Goal: Transaction & Acquisition: Obtain resource

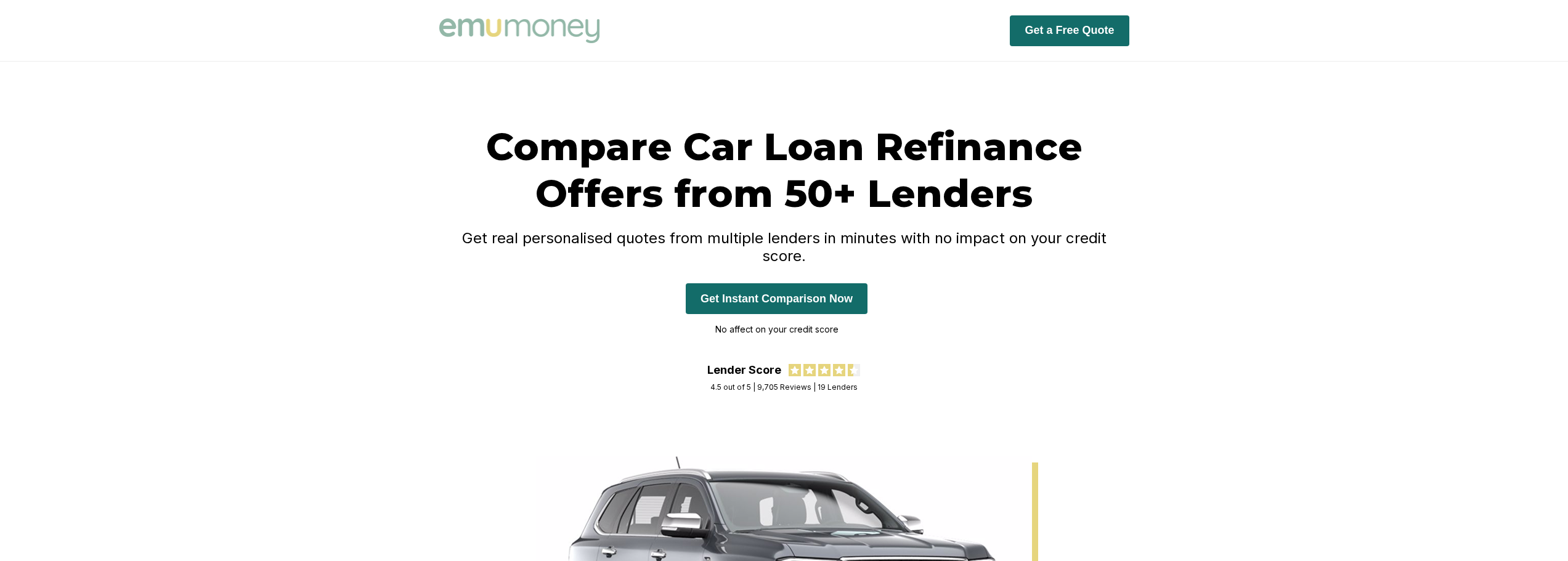
click at [816, 283] on button "Get Instant Comparison Now" at bounding box center [777, 298] width 182 height 31
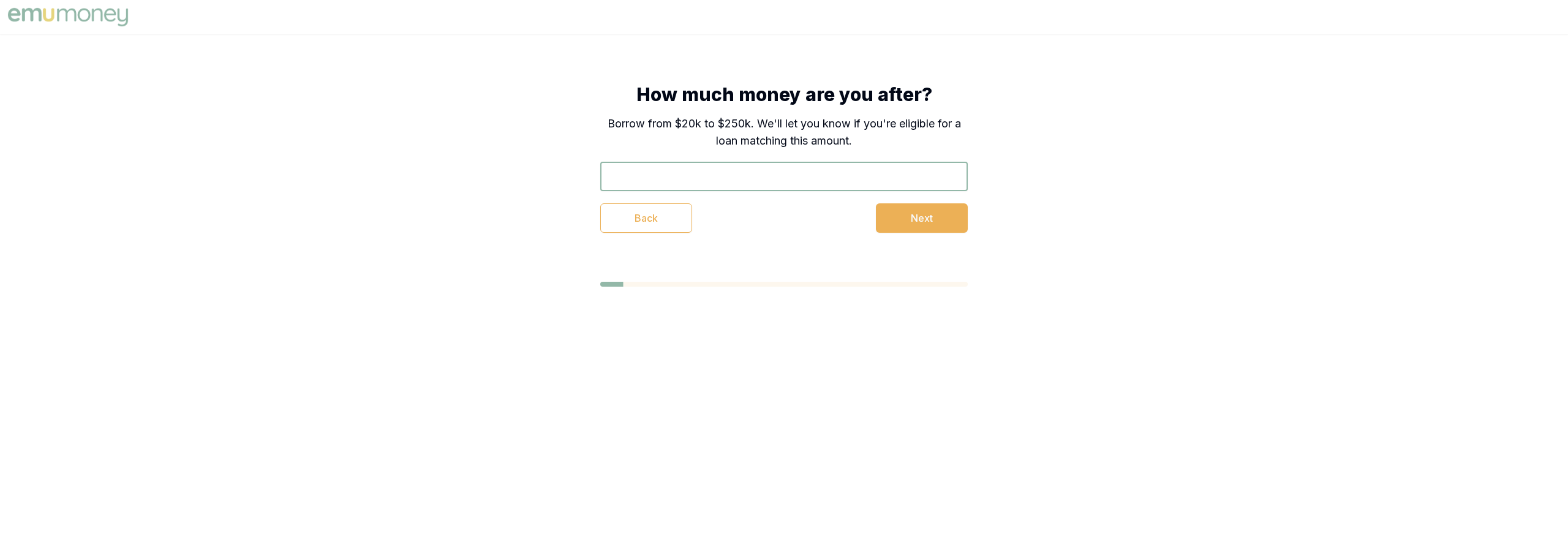
click at [650, 182] on input "text" at bounding box center [784, 176] width 368 height 30
type input "$22,800"
click at [919, 213] on button "Next" at bounding box center [921, 218] width 91 height 30
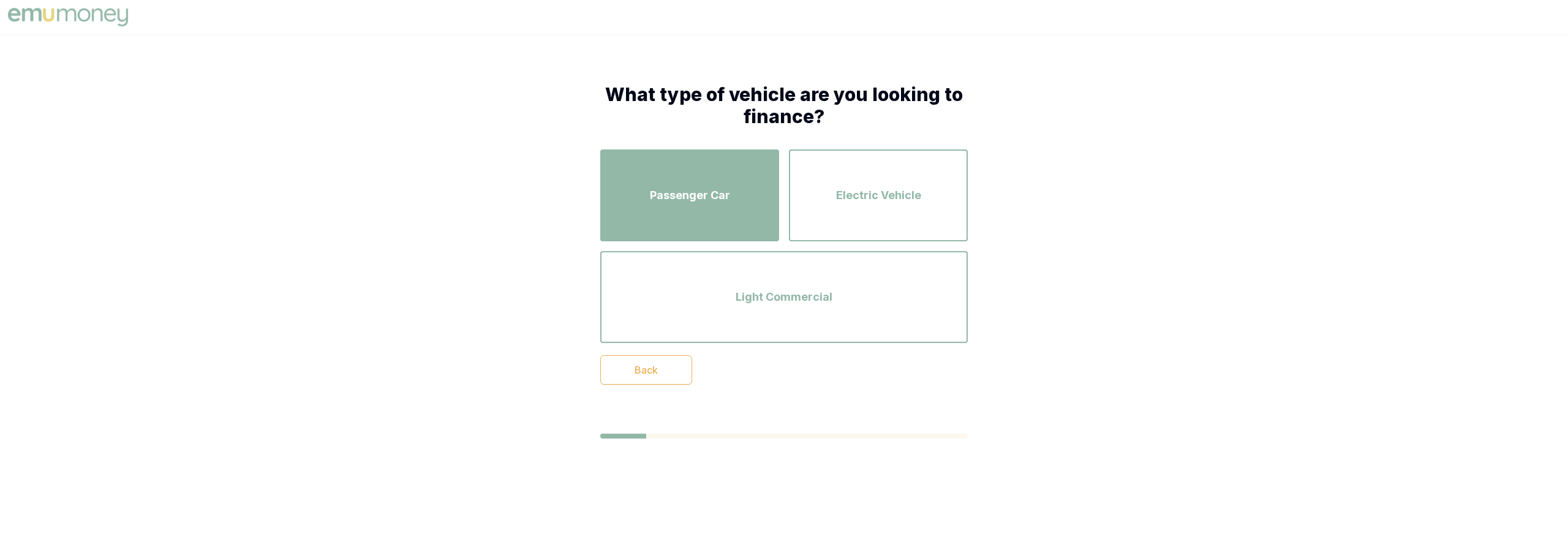
click at [713, 188] on span "Passenger Car" at bounding box center [689, 195] width 80 height 18
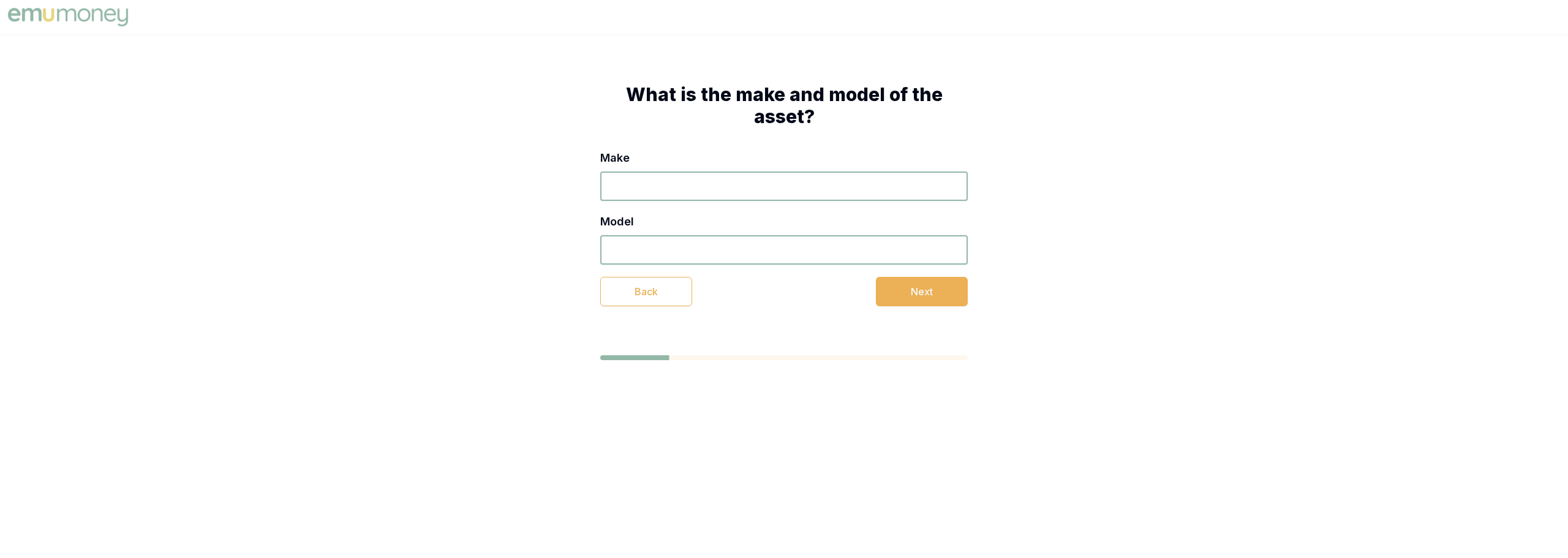
click at [713, 188] on input "Make" at bounding box center [784, 187] width 368 height 30
type input "Mazda"
click at [673, 249] on input "Model" at bounding box center [784, 250] width 368 height 30
type input "3"
click at [881, 290] on button "Next" at bounding box center [921, 292] width 91 height 30
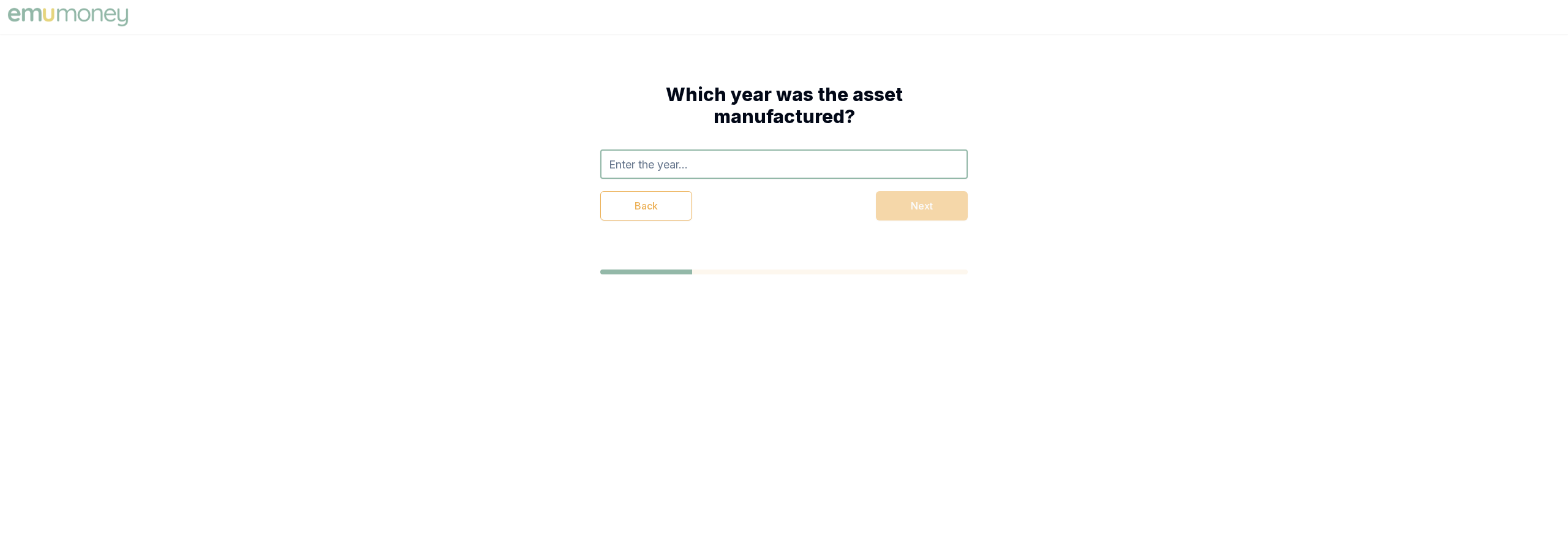
click at [678, 165] on input "text" at bounding box center [784, 164] width 368 height 30
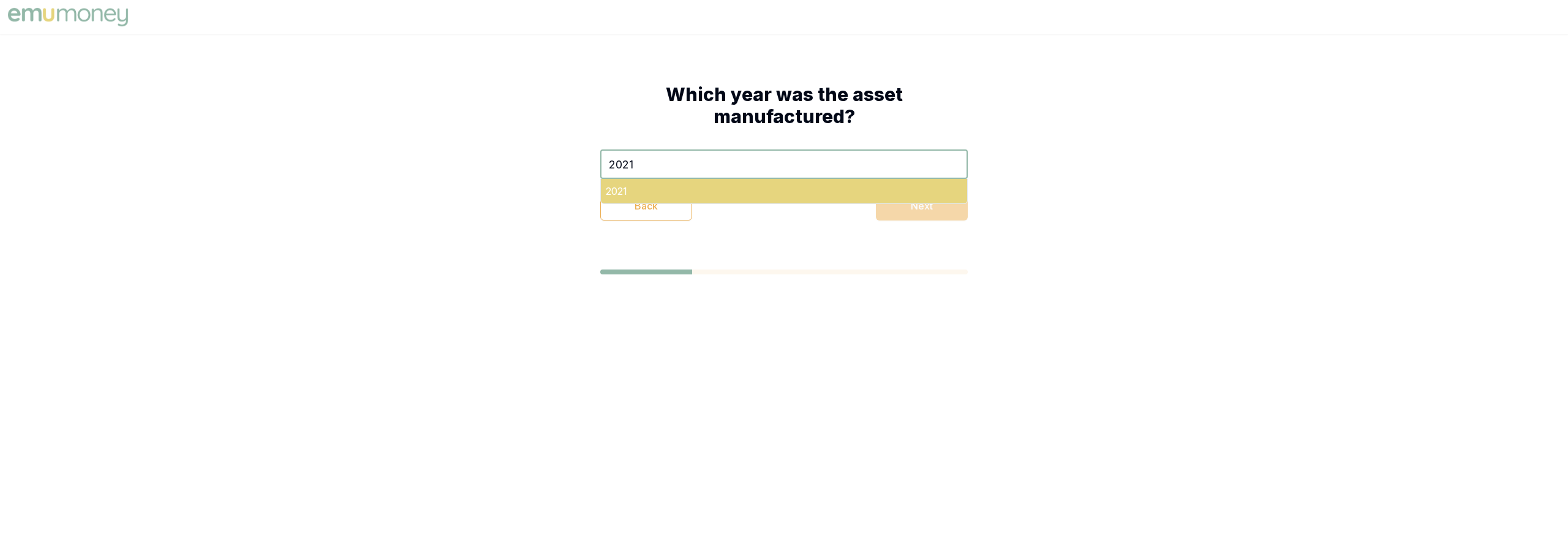
type input "2021"
click at [666, 189] on div "2021" at bounding box center [784, 191] width 366 height 25
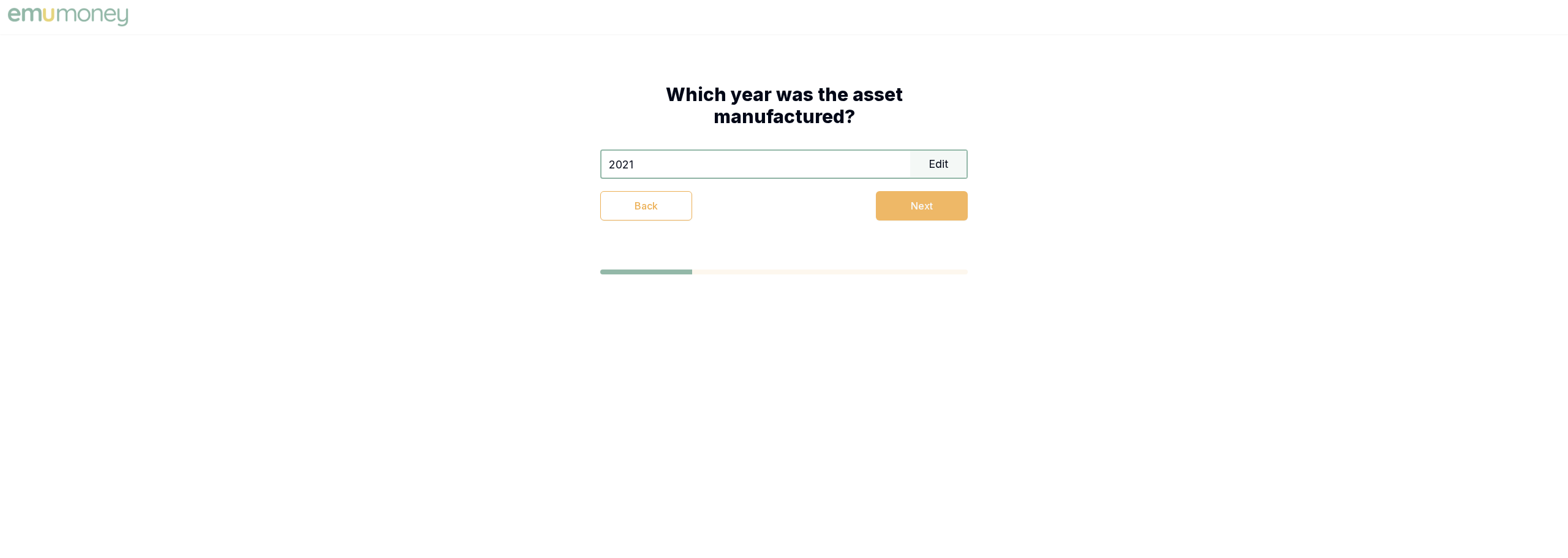
click at [907, 204] on button "Next" at bounding box center [921, 206] width 91 height 30
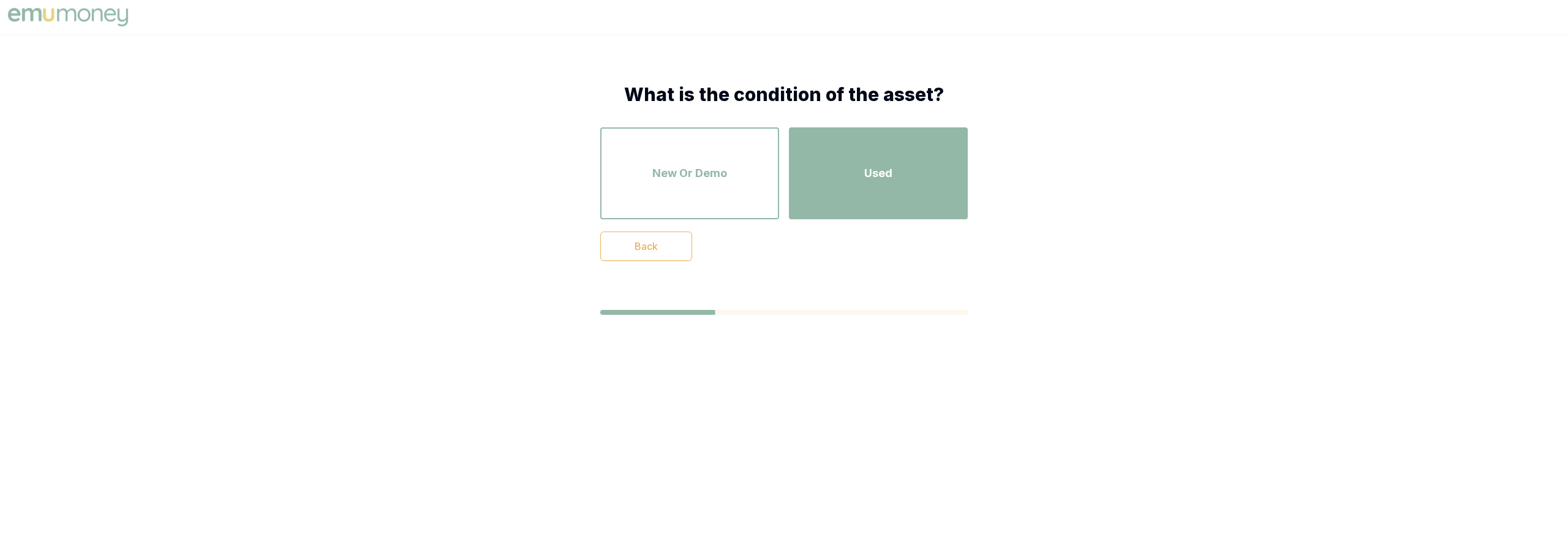
click at [877, 162] on div "Used" at bounding box center [879, 174] width 157 height 70
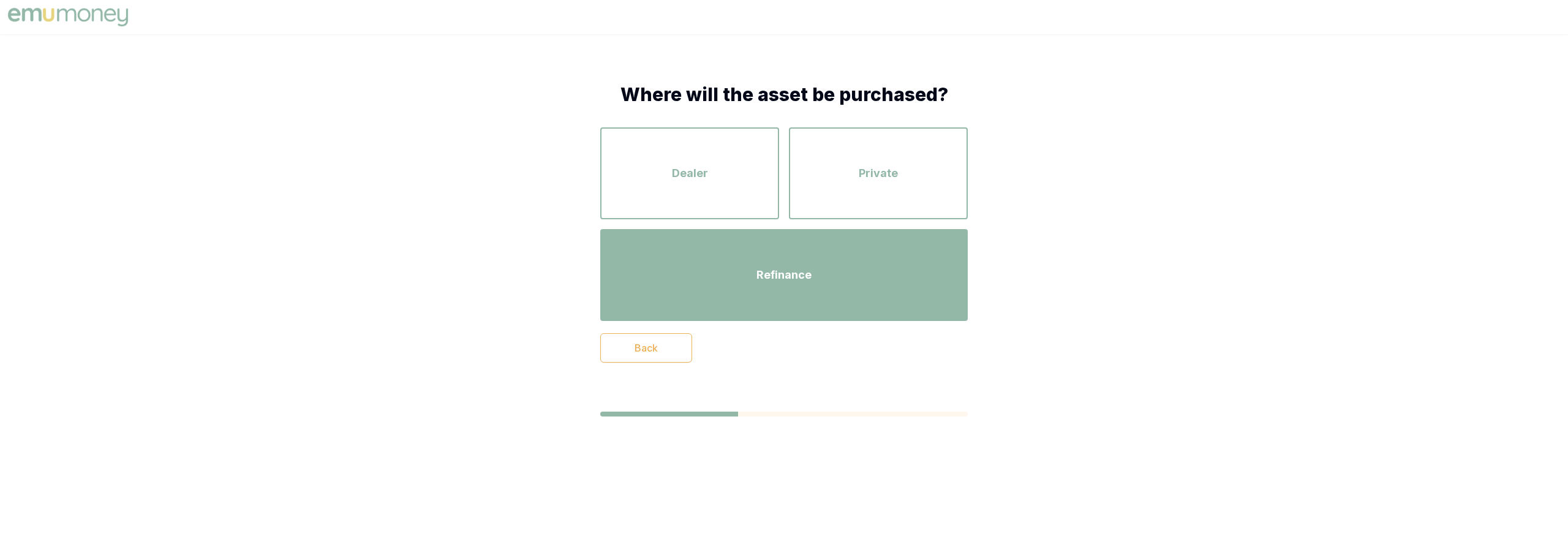
click at [759, 272] on span "Refinance" at bounding box center [784, 274] width 55 height 18
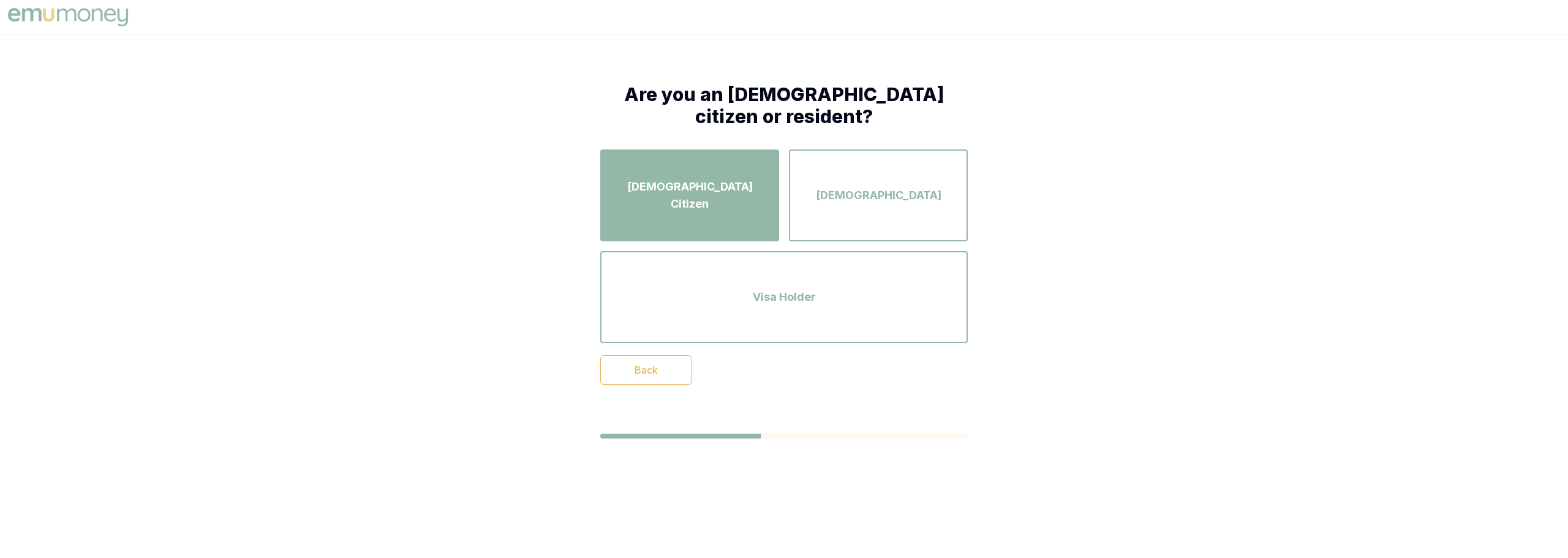
click at [695, 198] on span "Australian Citizen" at bounding box center [690, 195] width 157 height 34
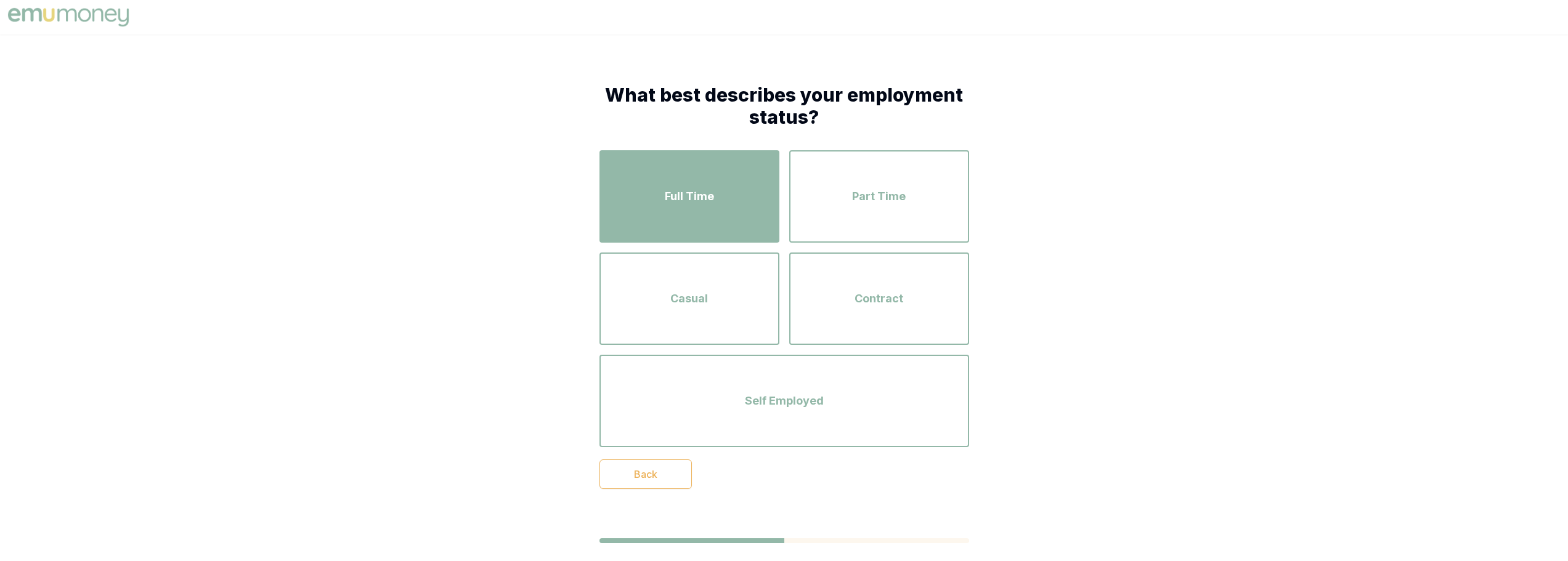
click at [727, 174] on div "Full Time" at bounding box center [690, 197] width 158 height 71
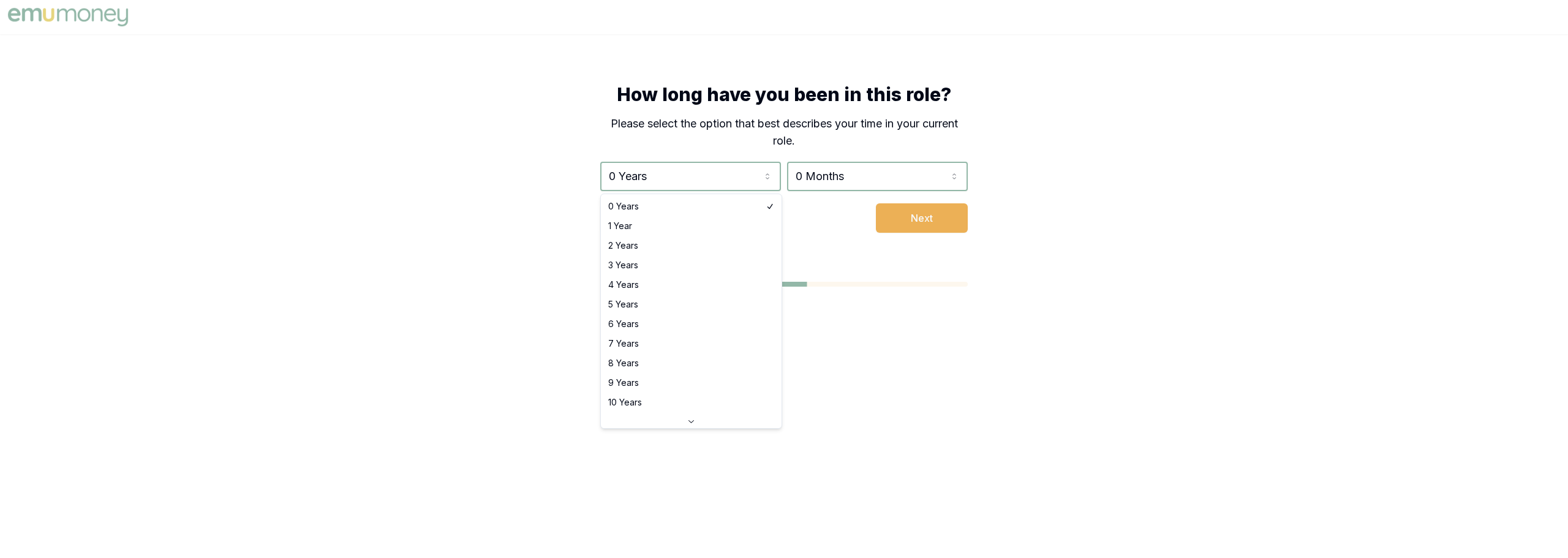
click at [723, 173] on html "How long have you been in this role? Please select the option that best describ…" at bounding box center [784, 279] width 1568 height 558
select select "6"
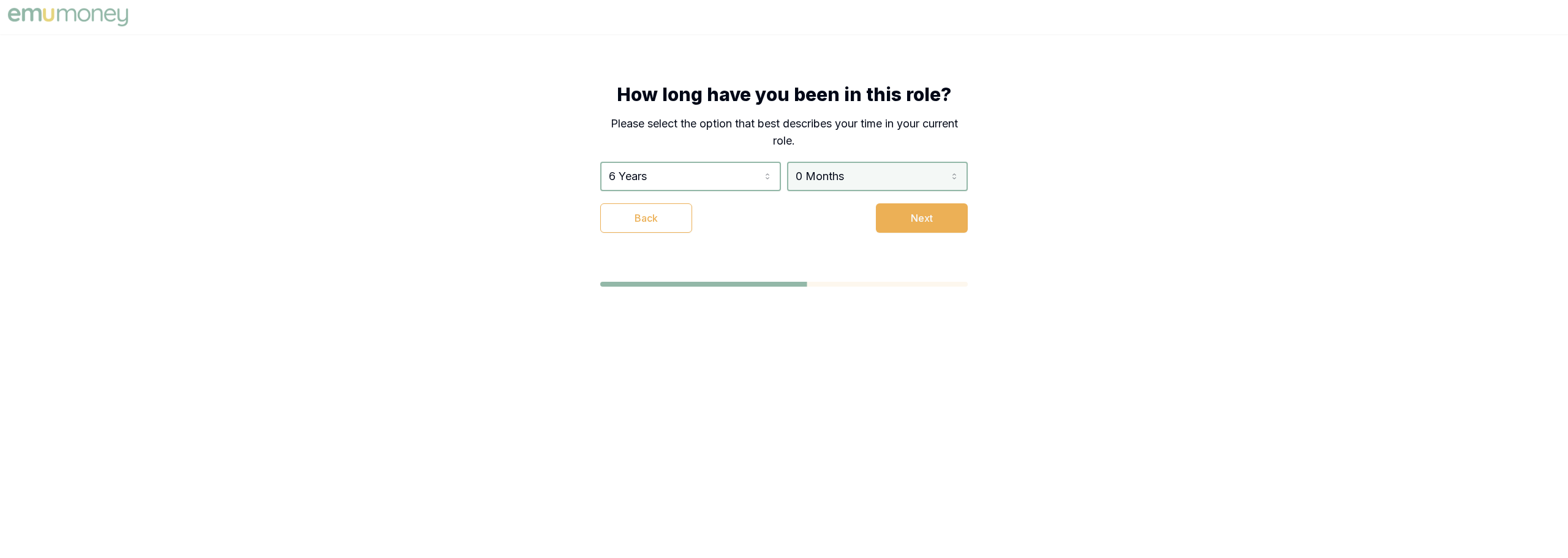
click at [822, 184] on html "How long have you been in this role? Please select the option that best describ…" at bounding box center [784, 279] width 1568 height 558
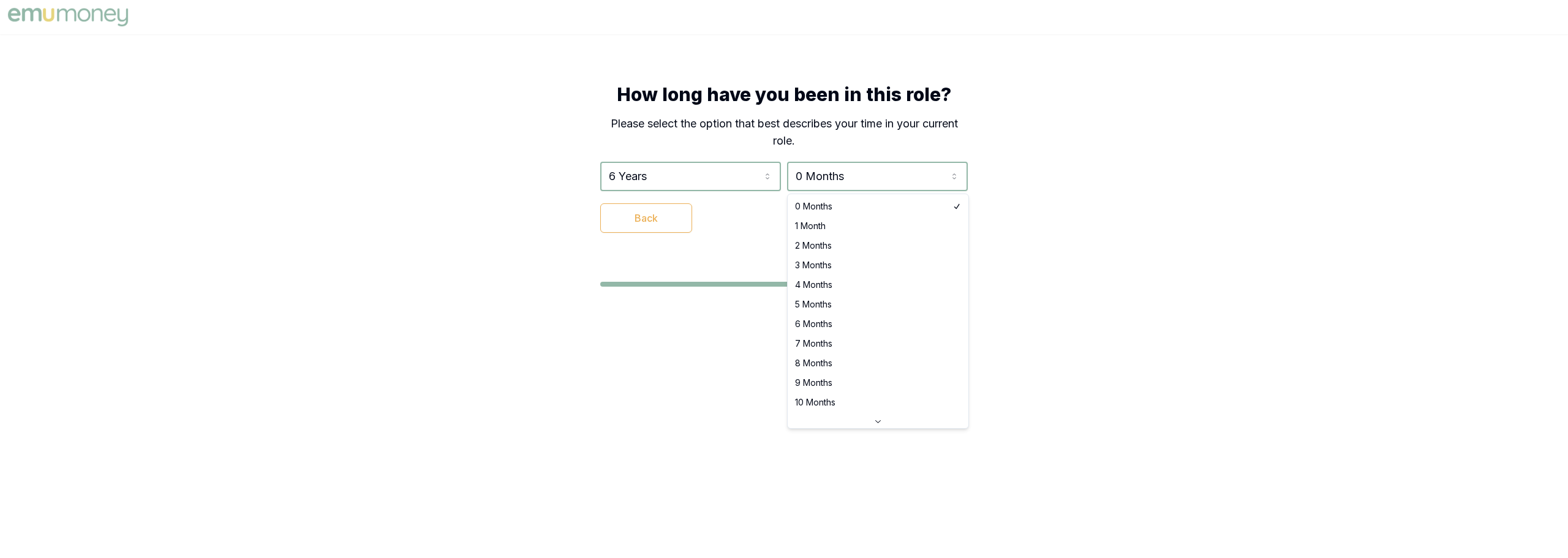
select select "5"
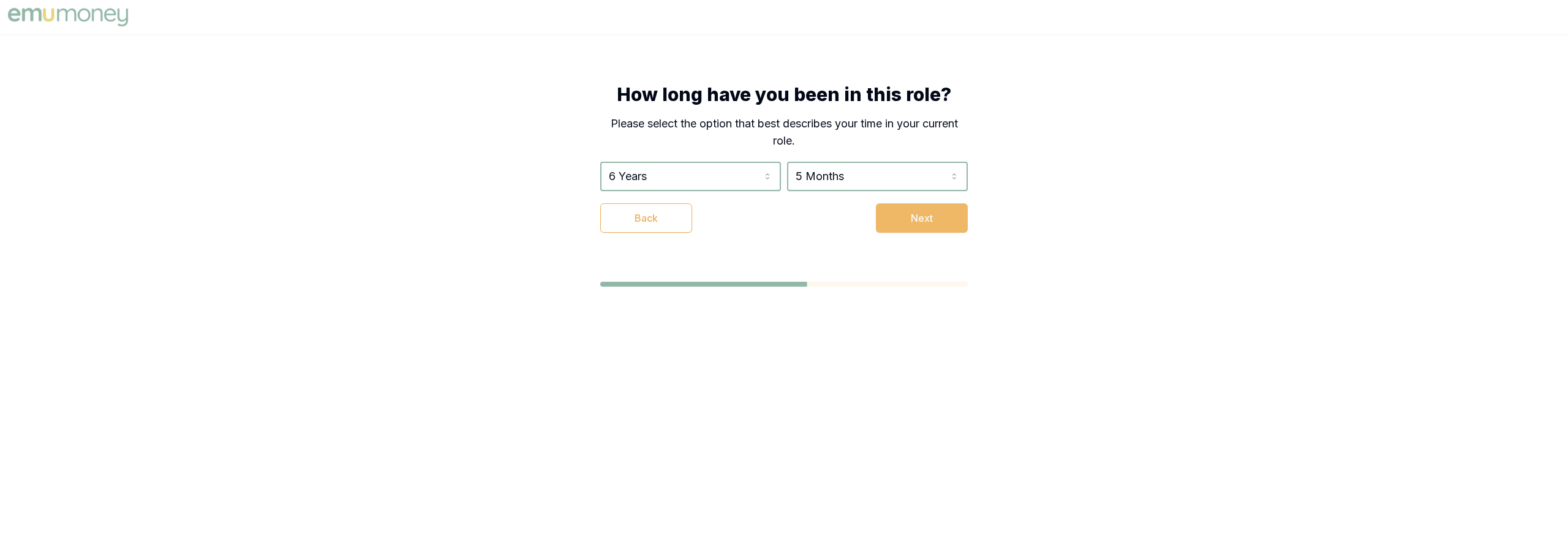
click at [908, 221] on button "Next" at bounding box center [921, 218] width 91 height 30
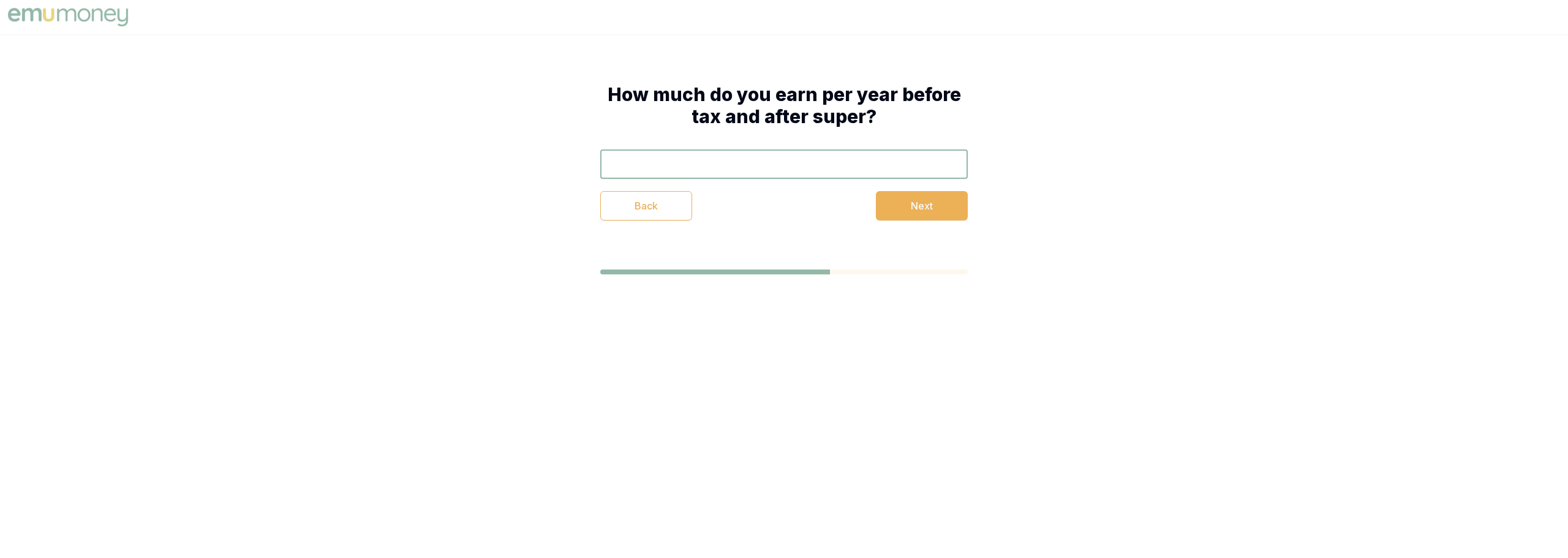
click at [784, 169] on input "text" at bounding box center [784, 164] width 368 height 30
type input "$5,220"
click at [890, 206] on button "Next" at bounding box center [921, 206] width 91 height 30
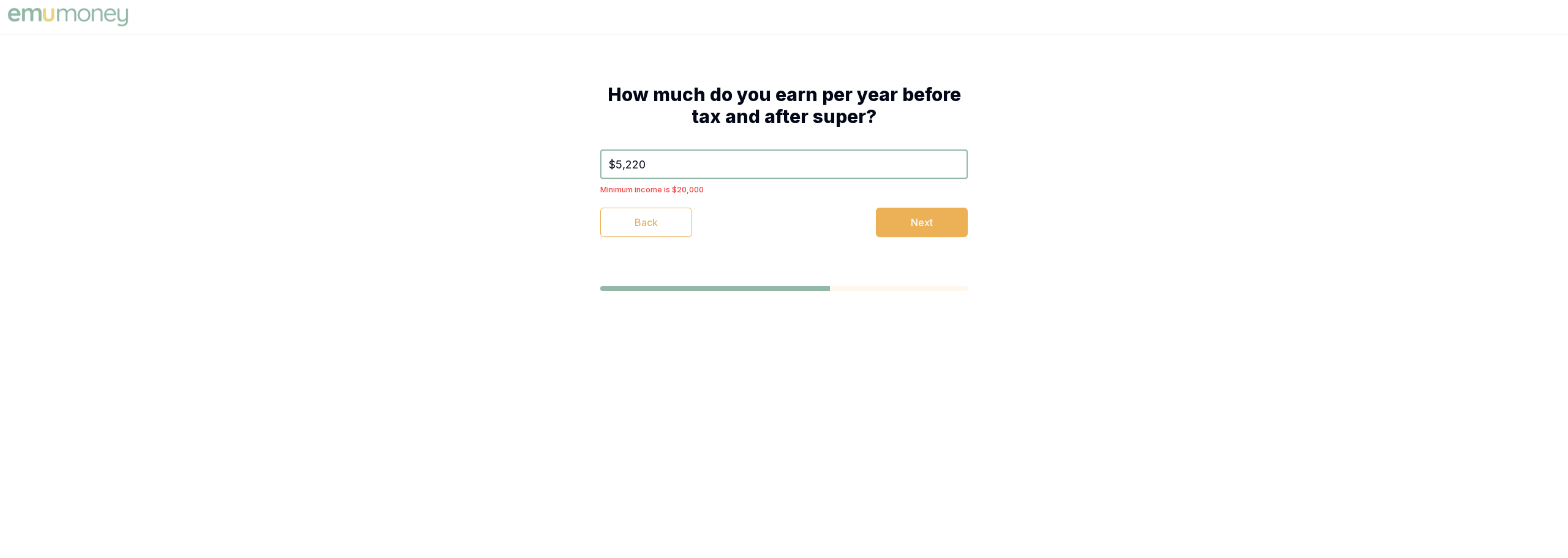
drag, startPoint x: 668, startPoint y: 163, endPoint x: 591, endPoint y: 168, distance: 77.2
click at [591, 168] on div "How much do you earn per year before tax and after super? $5,220 Minimum income…" at bounding box center [784, 160] width 466 height 251
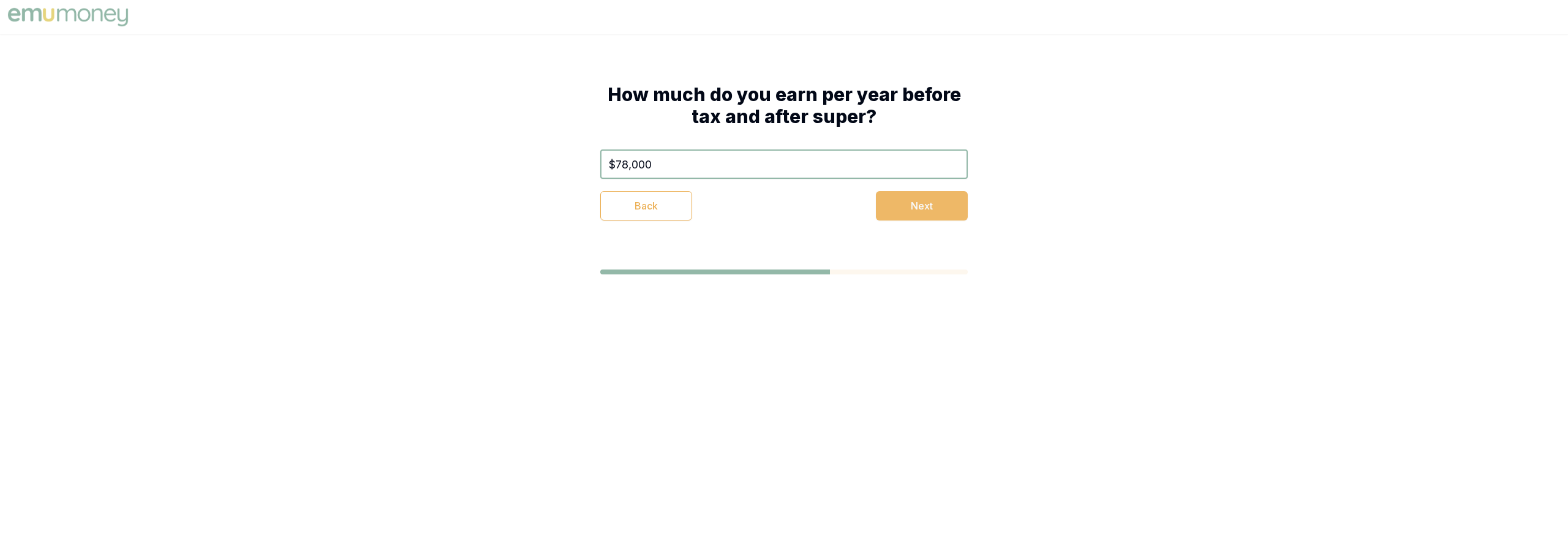
type input "$78,000"
click at [931, 200] on button "Next" at bounding box center [921, 206] width 91 height 30
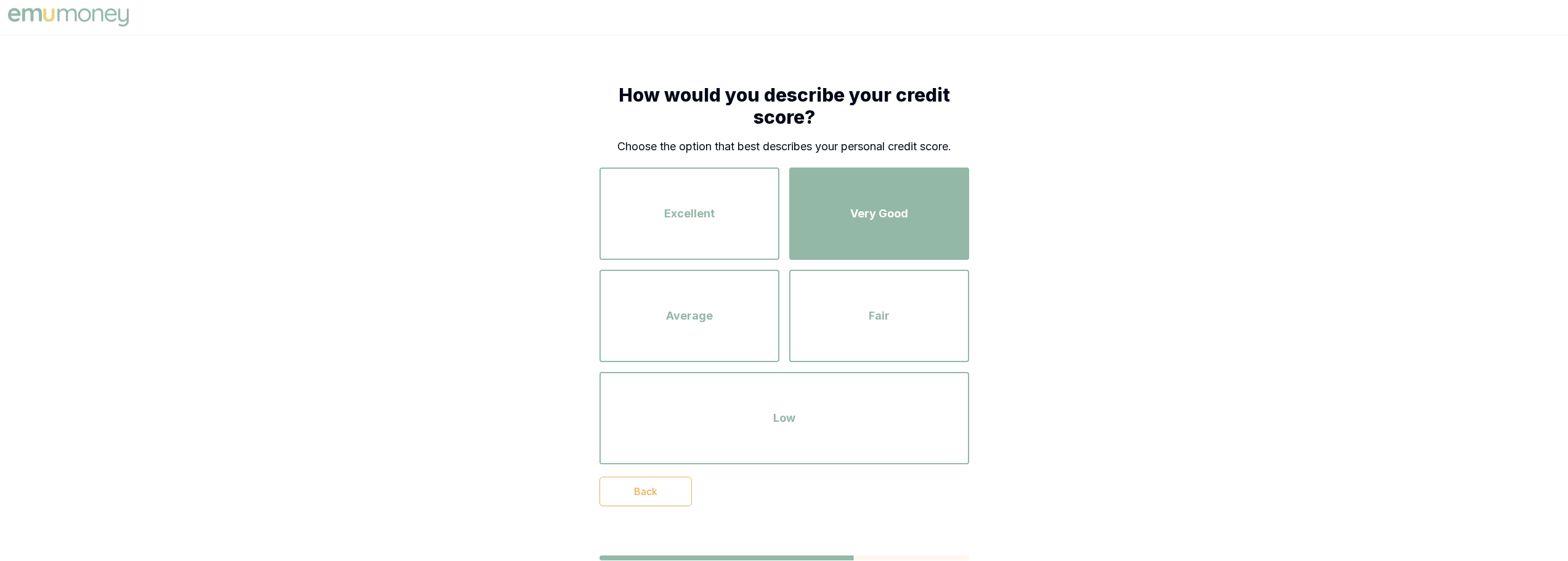
click at [896, 201] on div "Very Good" at bounding box center [879, 214] width 158 height 71
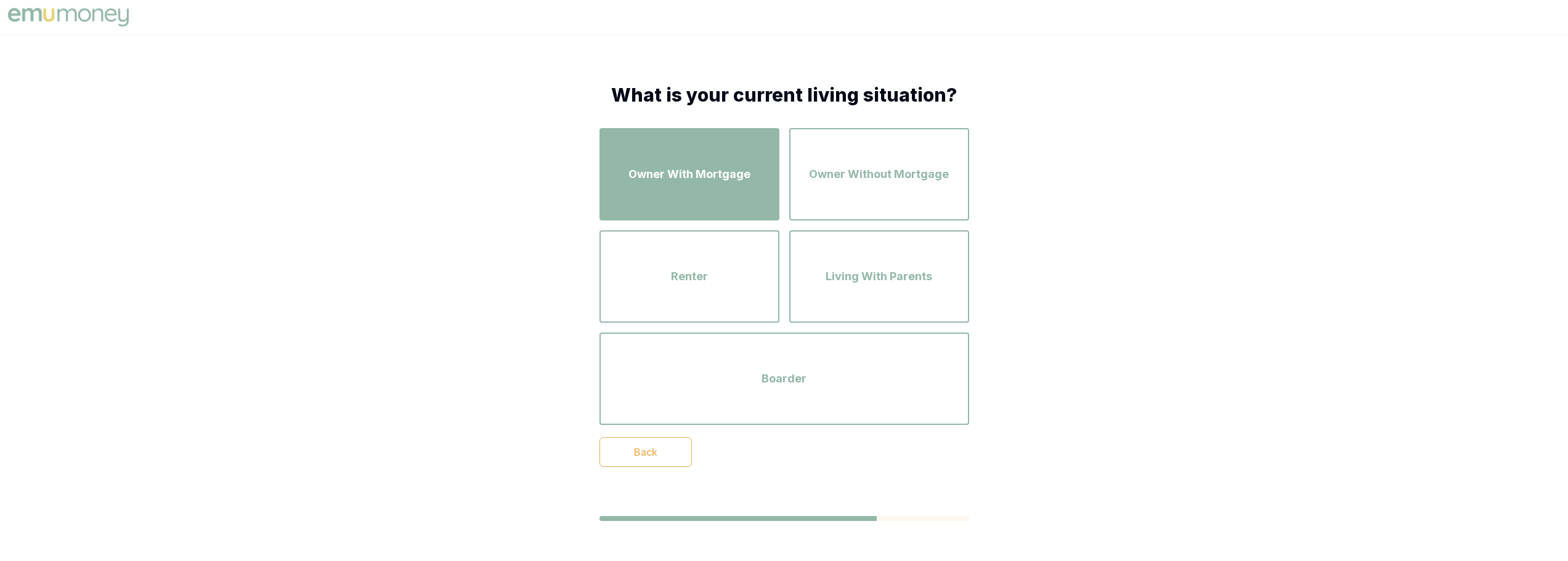
click at [672, 198] on div "Owner With Mortgage" at bounding box center [690, 175] width 158 height 71
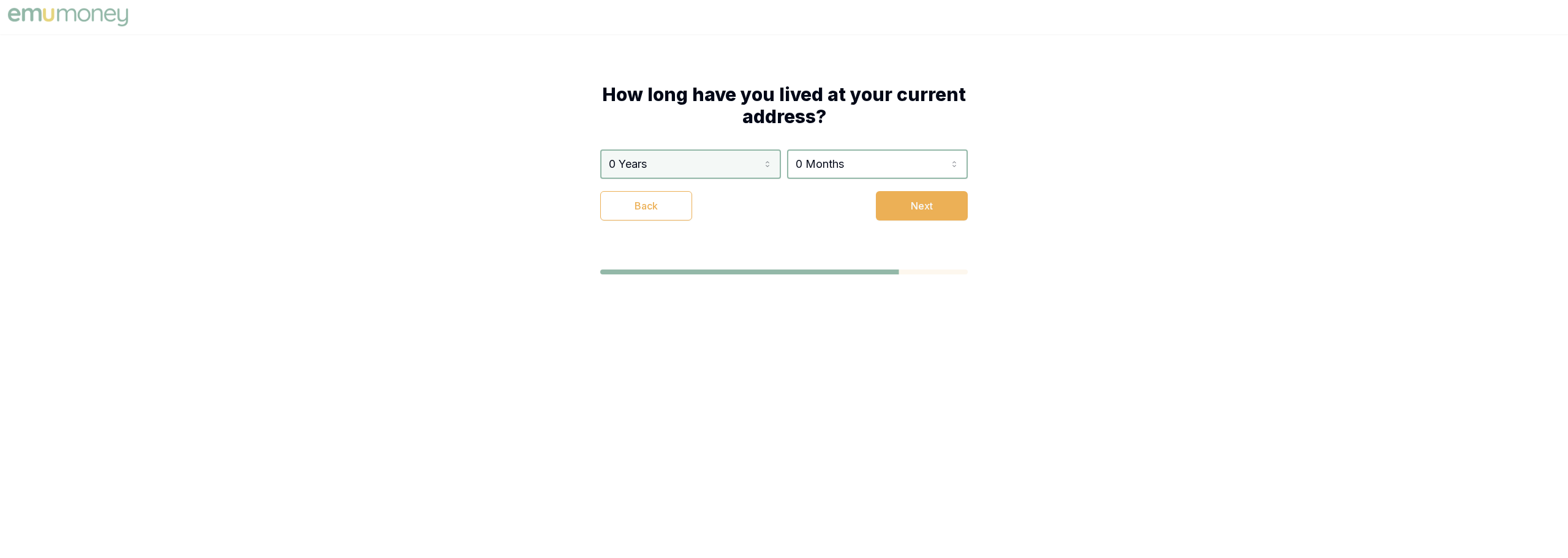
click at [690, 168] on html "How long have you lived at your current address? 0 Years 0 Years 1 Year 2 Years…" at bounding box center [784, 279] width 1568 height 558
select select "3"
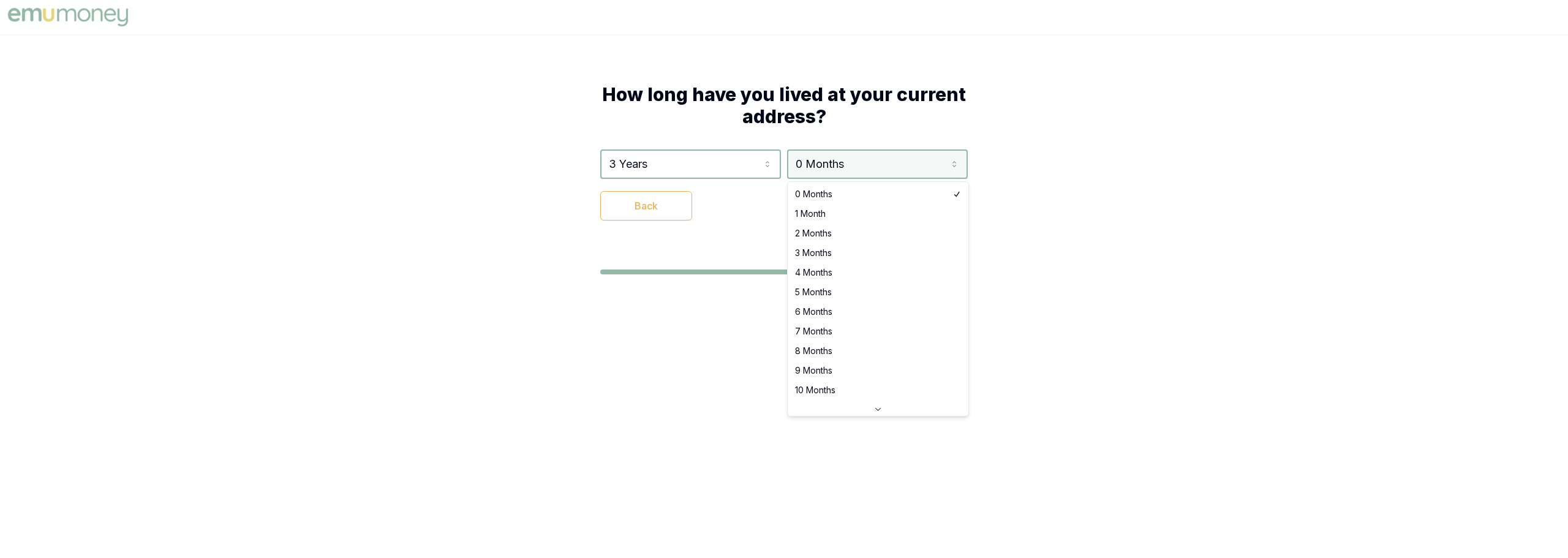
click at [875, 164] on html "How long have you lived at your current address? 3 Years 0 Years 1 Year 2 Years…" at bounding box center [784, 279] width 1568 height 558
select select "5"
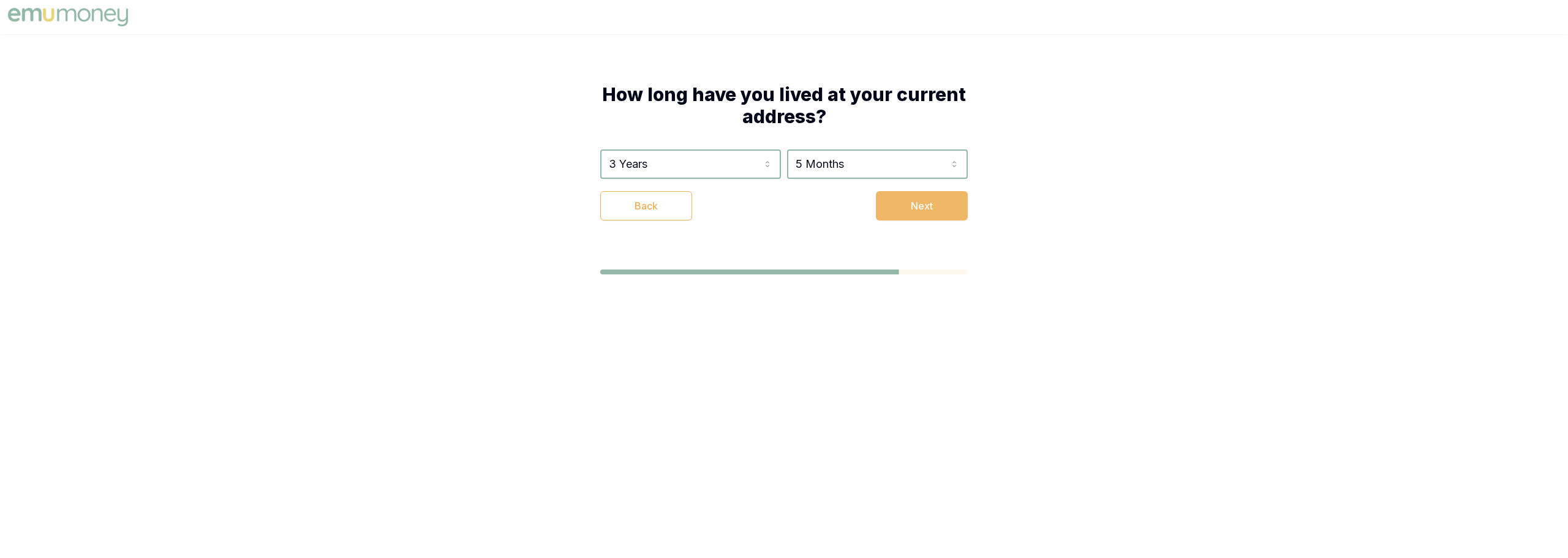
click at [902, 203] on button "Next" at bounding box center [921, 206] width 91 height 30
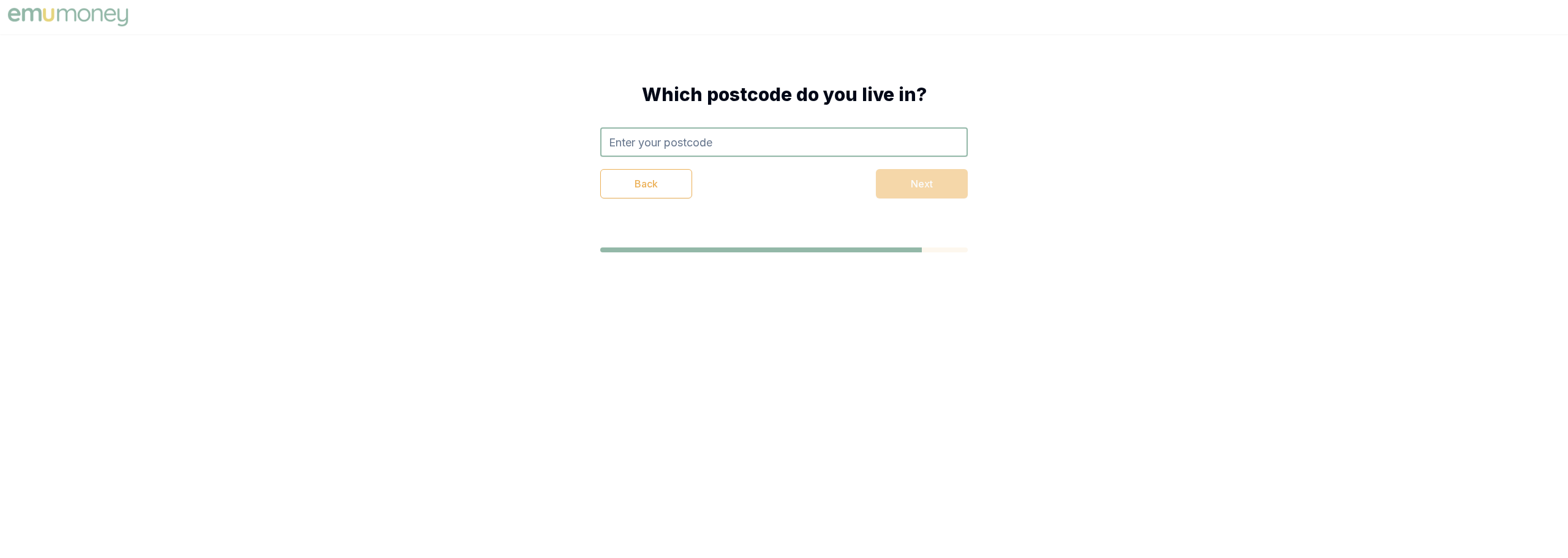
click at [664, 147] on input "text" at bounding box center [784, 142] width 368 height 30
type input "3029"
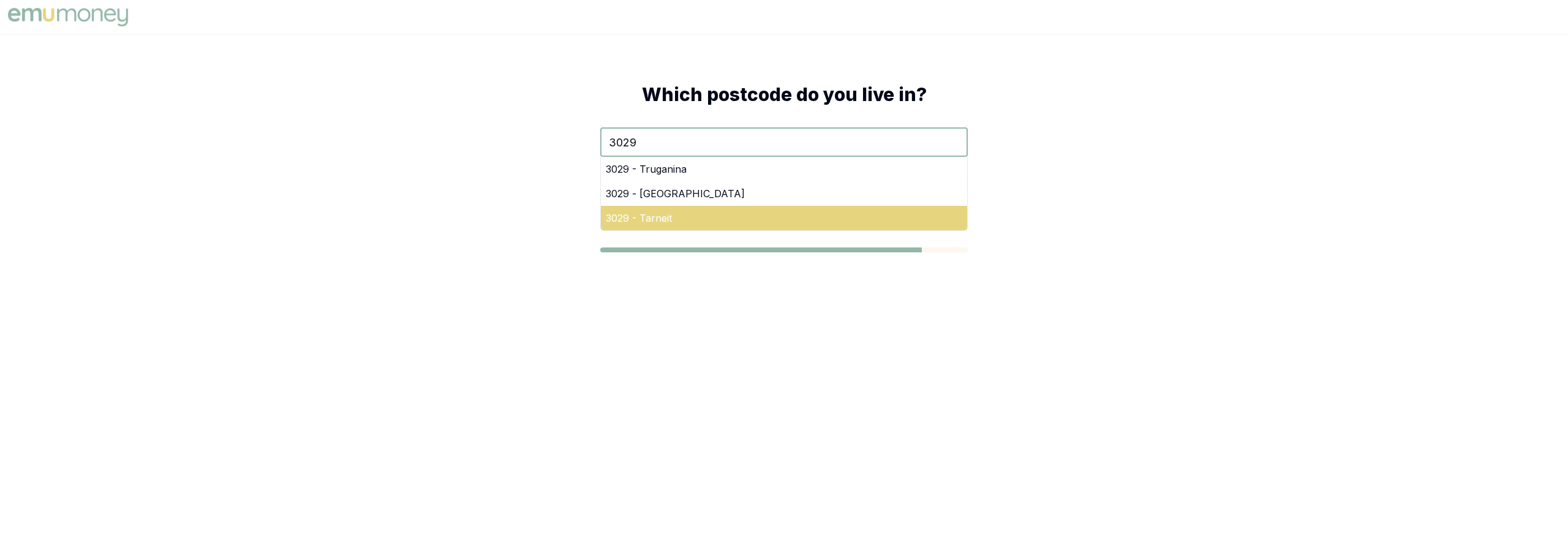
click at [655, 212] on div "3029 - Tarneit" at bounding box center [784, 218] width 366 height 25
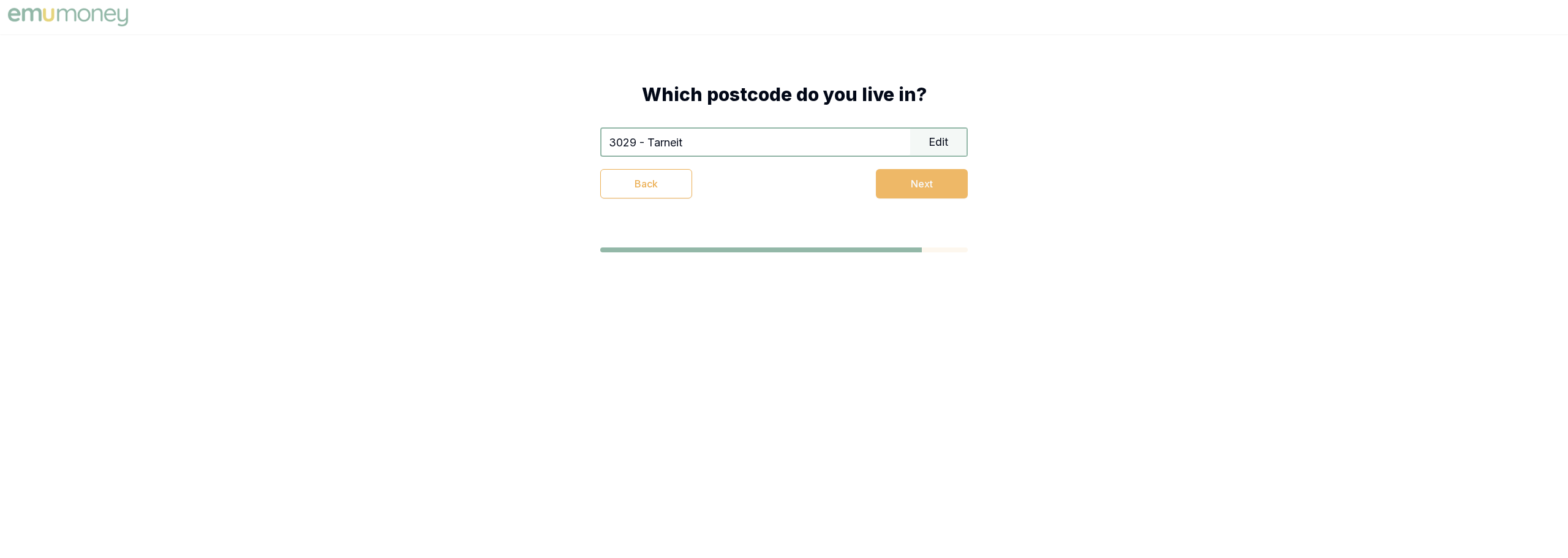
click at [900, 189] on button "Next" at bounding box center [921, 184] width 91 height 30
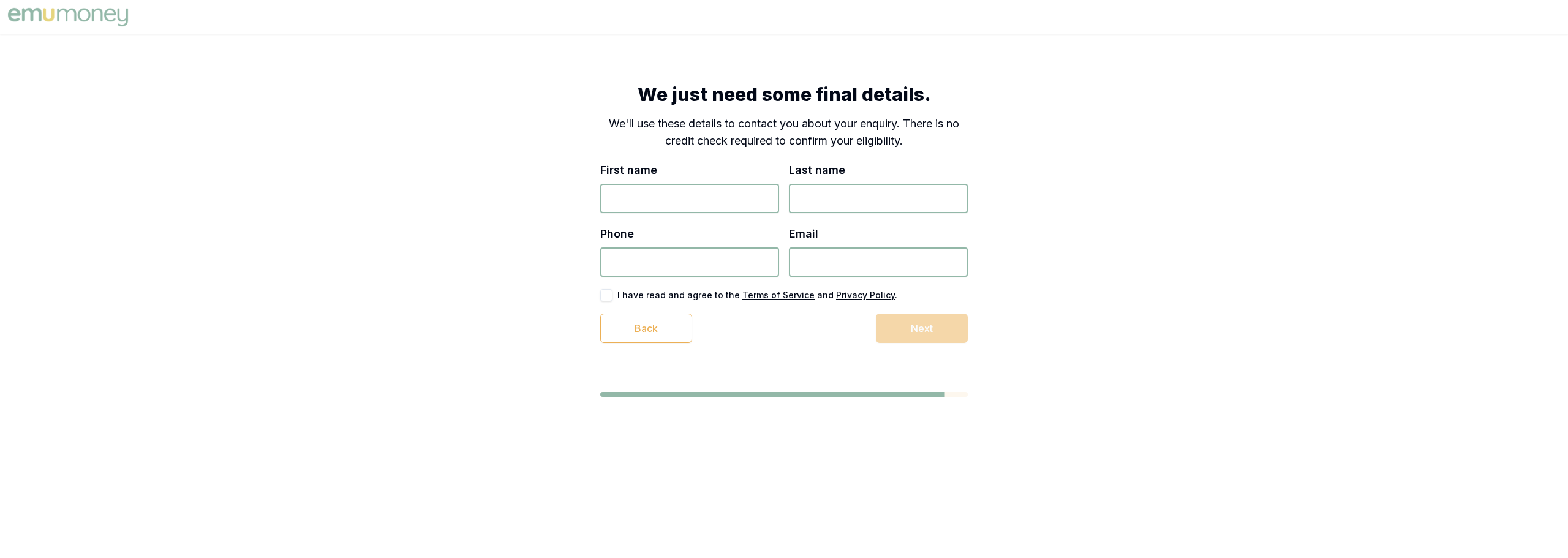
click at [738, 192] on input "First name" at bounding box center [690, 199] width 179 height 30
type input "chaitanya"
type input "vangapally"
type input "0450 436 996"
type input "chaitanyavangapally1@gmail.com"
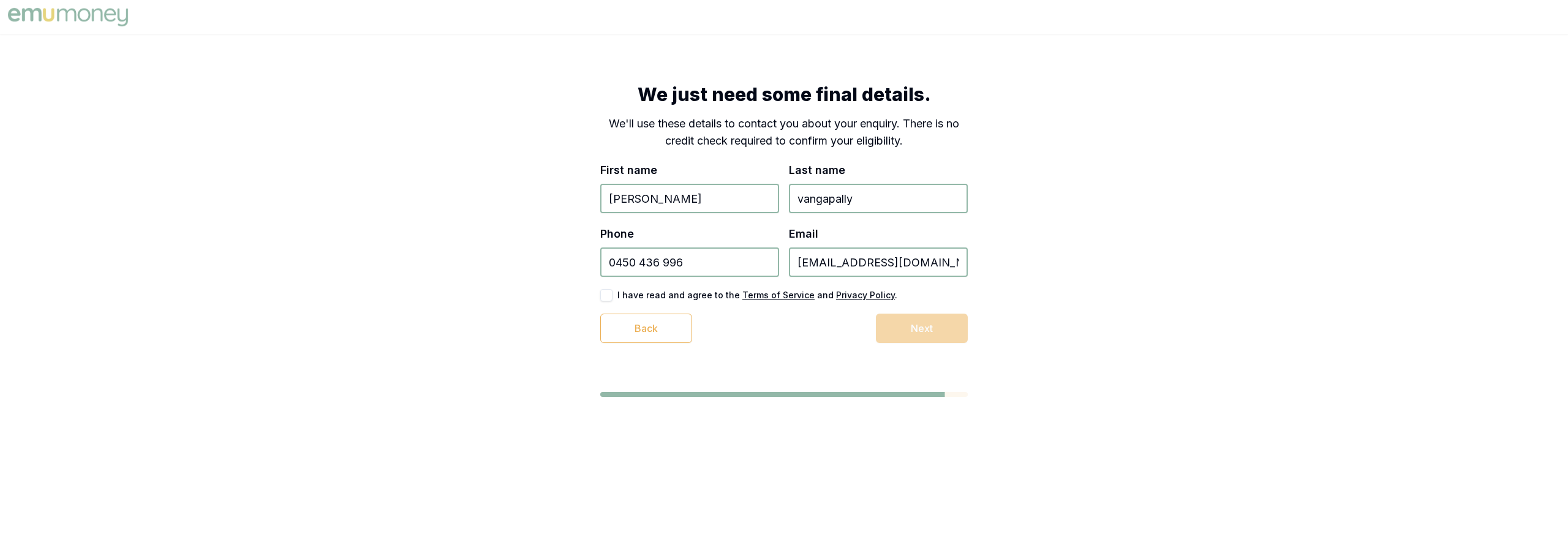
click at [610, 295] on button "button" at bounding box center [606, 295] width 12 height 12
click at [911, 331] on button "Next" at bounding box center [921, 328] width 91 height 30
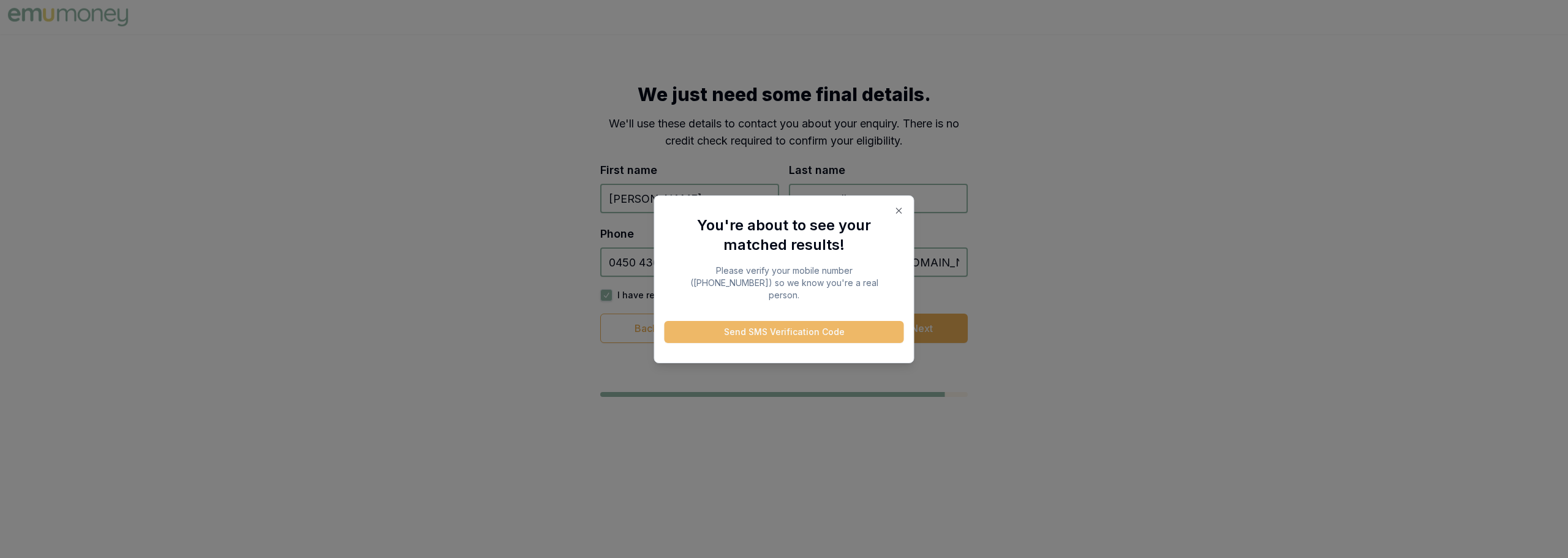
click at [756, 332] on button "Send SMS Verification Code" at bounding box center [784, 332] width 239 height 22
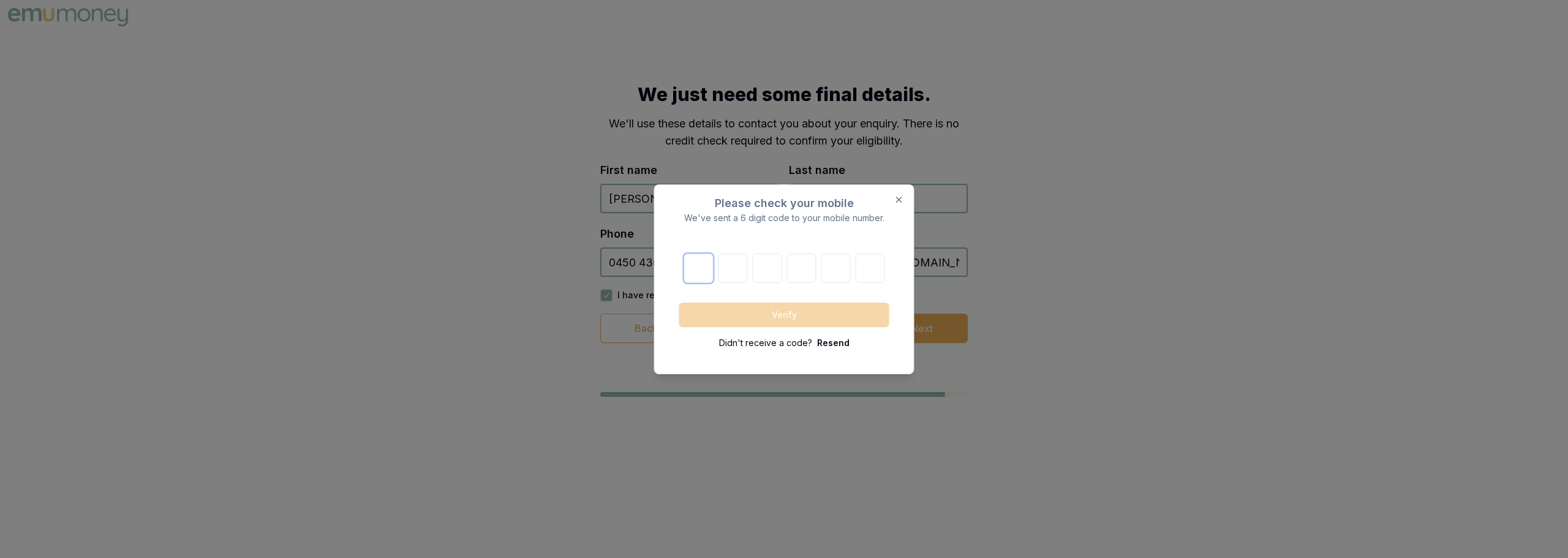
click at [704, 265] on input "number" at bounding box center [699, 268] width 30 height 30
type input "4"
type input "8"
type input "3"
type input "5"
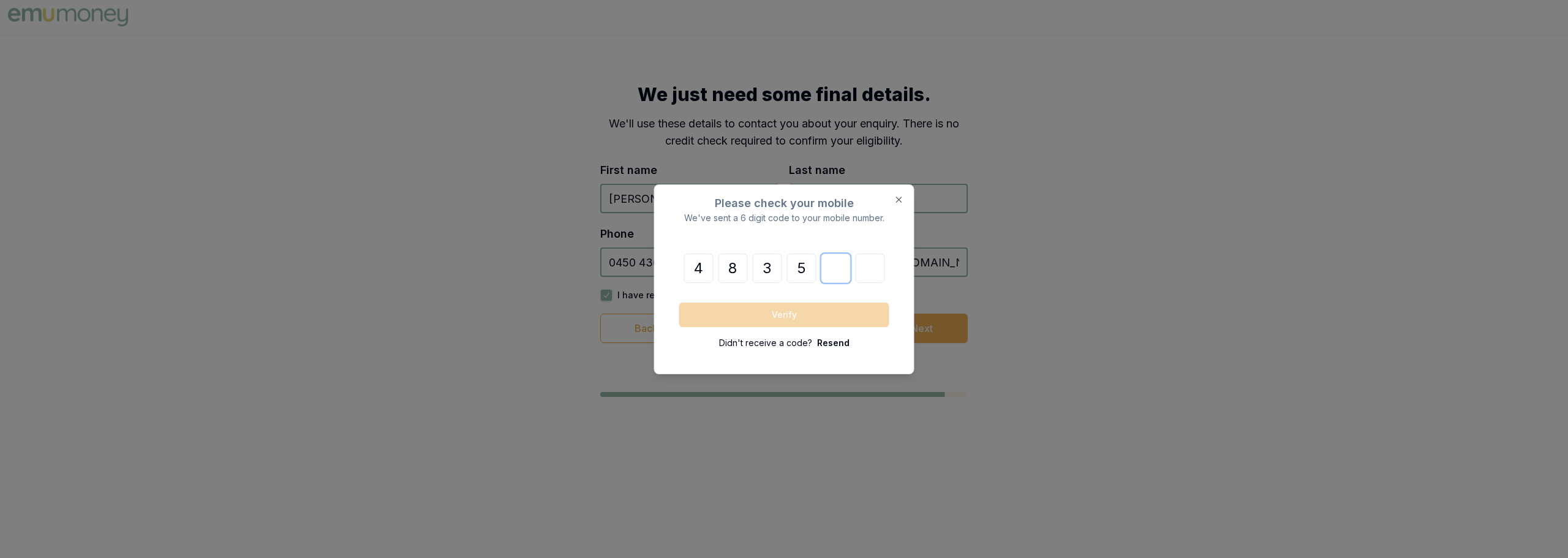
type input "7"
type input "4"
click at [778, 311] on button "Verify" at bounding box center [784, 314] width 210 height 25
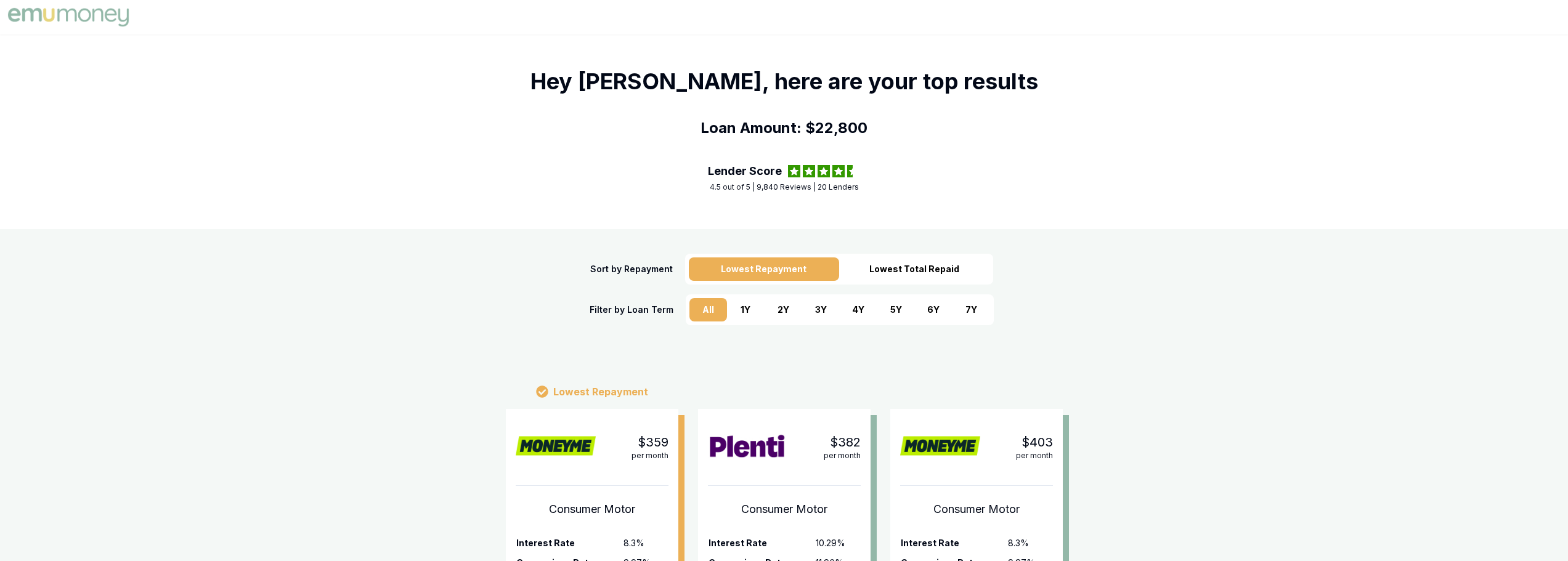
click at [901, 307] on div "5 Y" at bounding box center [896, 309] width 37 height 23
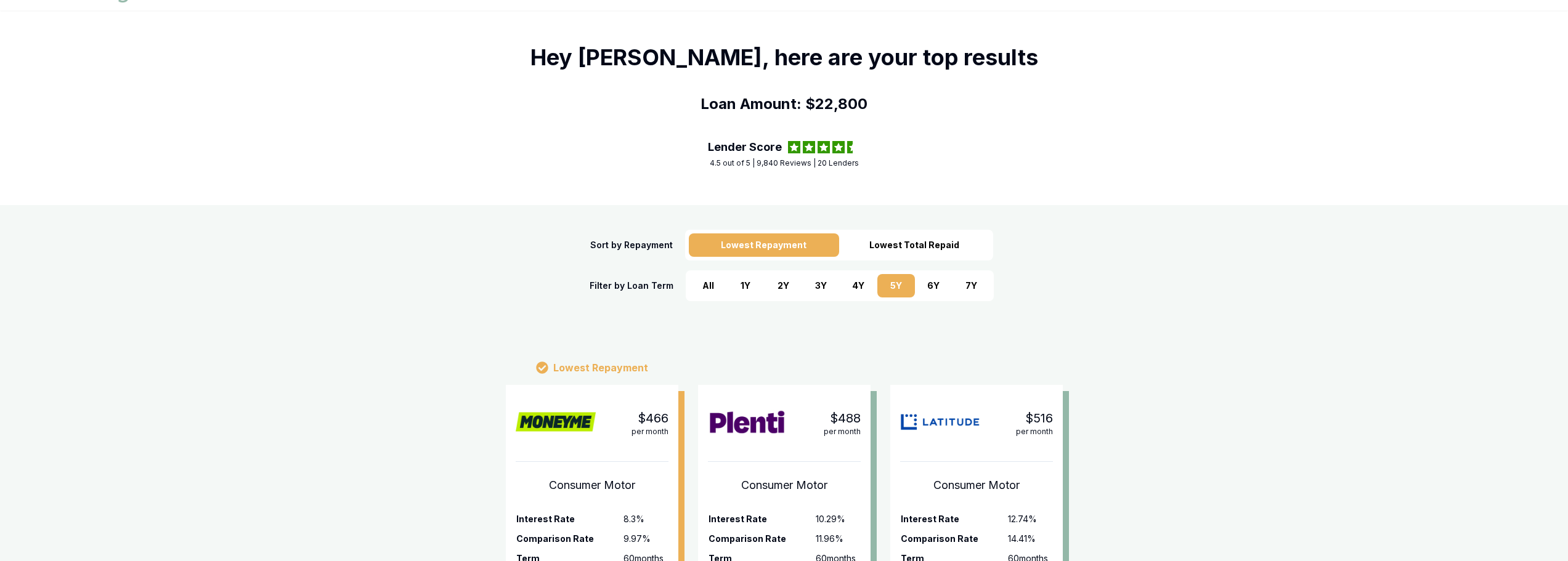
scroll to position [61, 0]
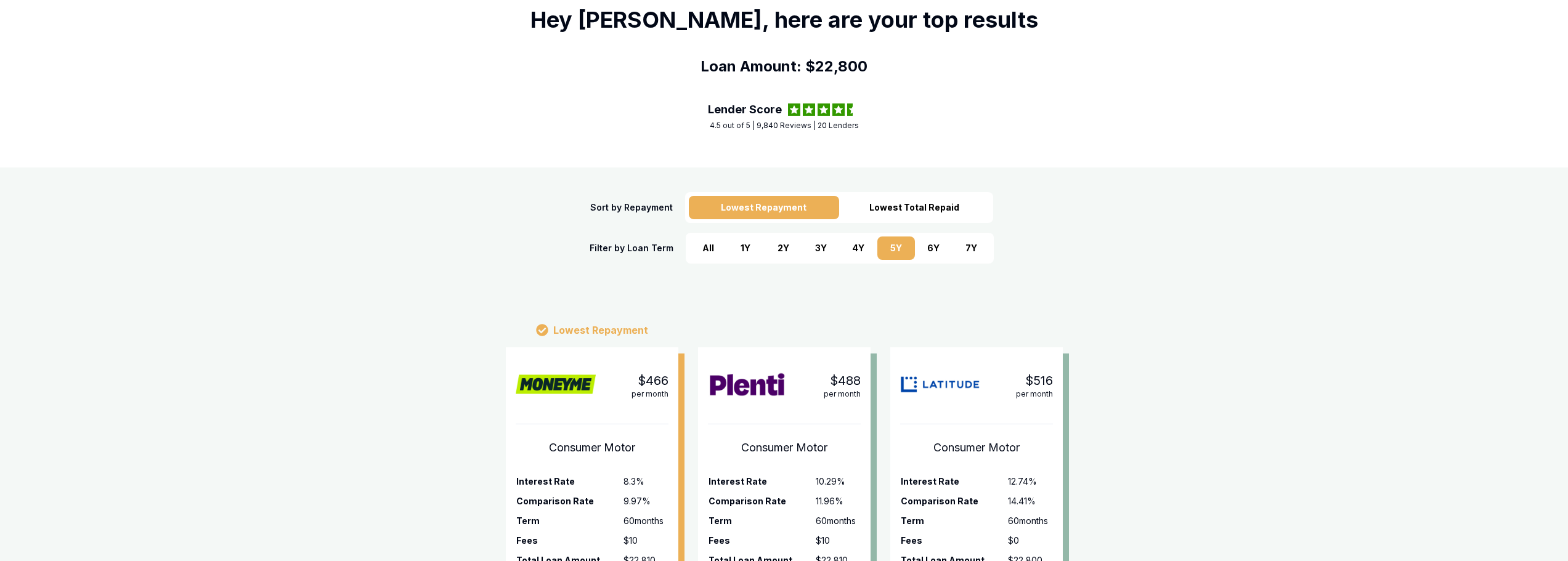
click at [706, 241] on div "All" at bounding box center [708, 248] width 37 height 23
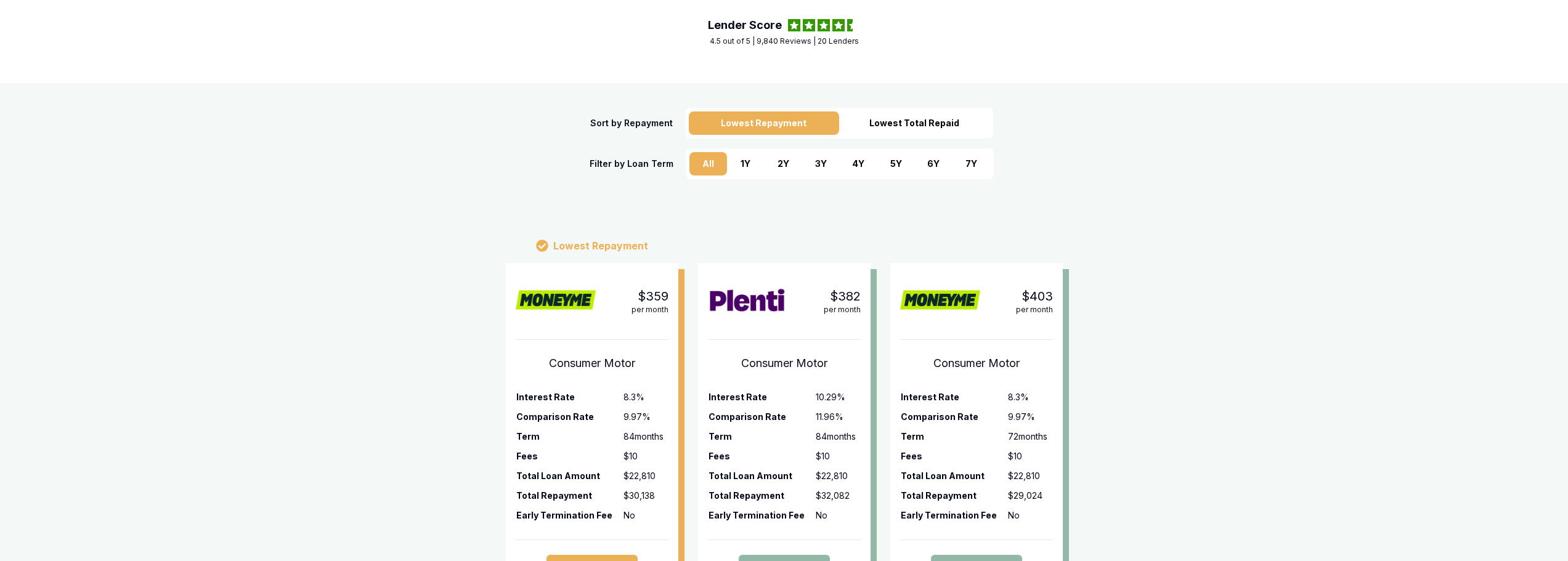
scroll to position [185, 0]
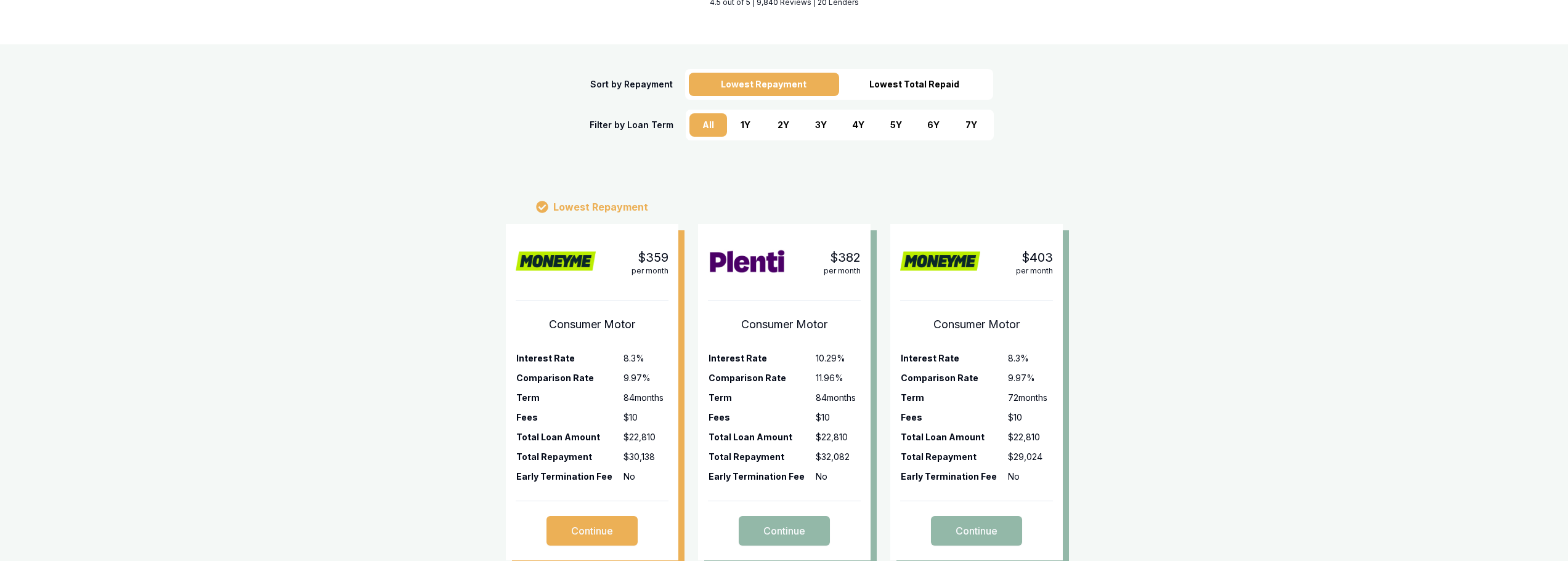
click at [889, 125] on div "5 Y" at bounding box center [896, 124] width 37 height 23
click at [966, 126] on div "7 Y" at bounding box center [971, 124] width 37 height 23
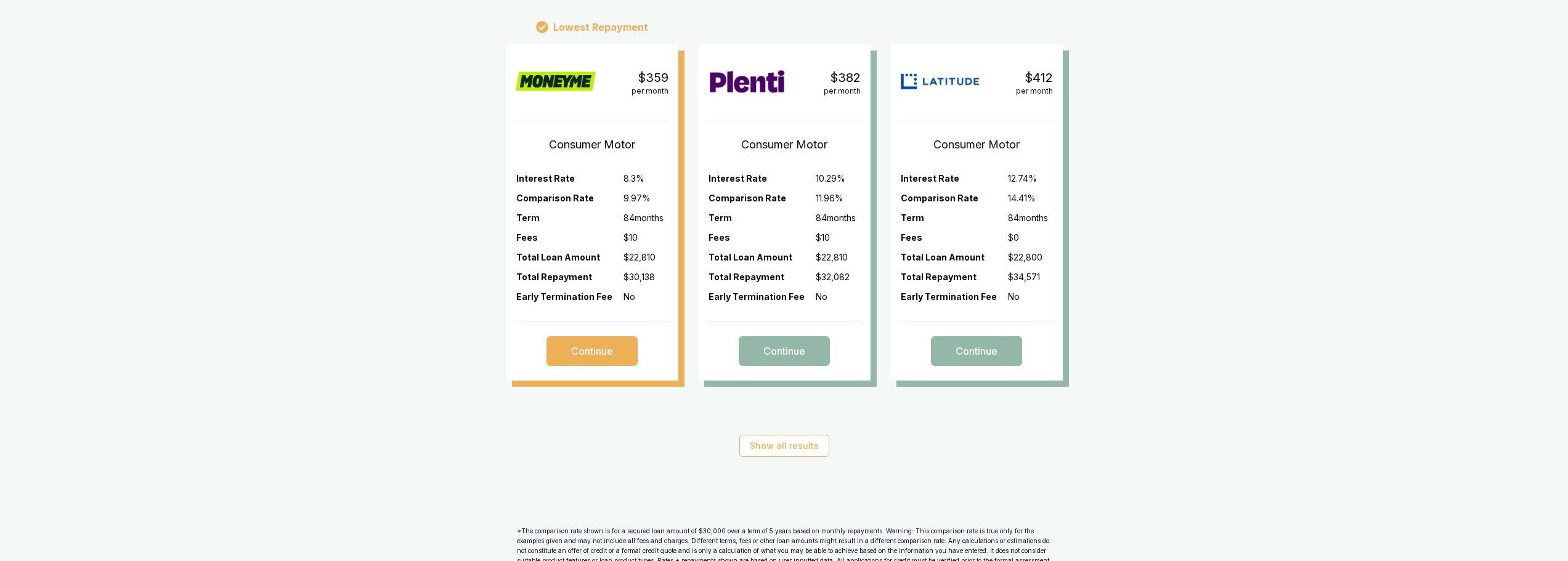
scroll to position [370, 0]
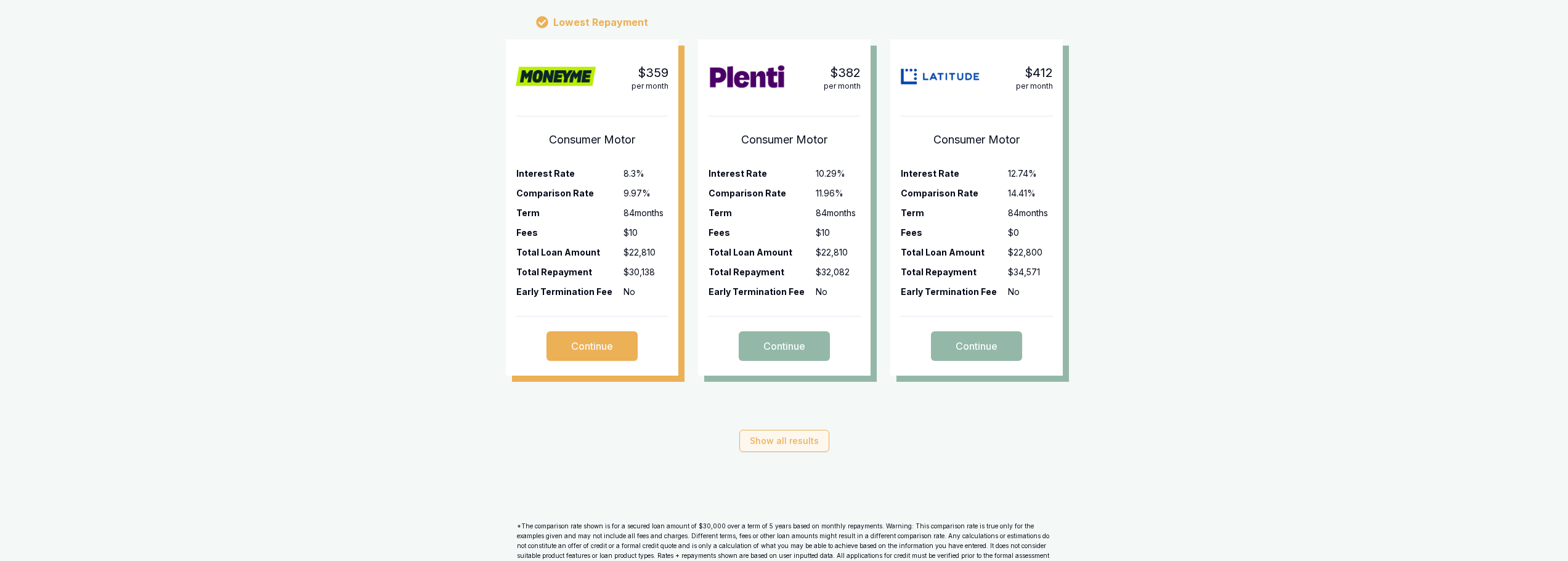
click at [783, 435] on button "Show all results" at bounding box center [784, 441] width 90 height 22
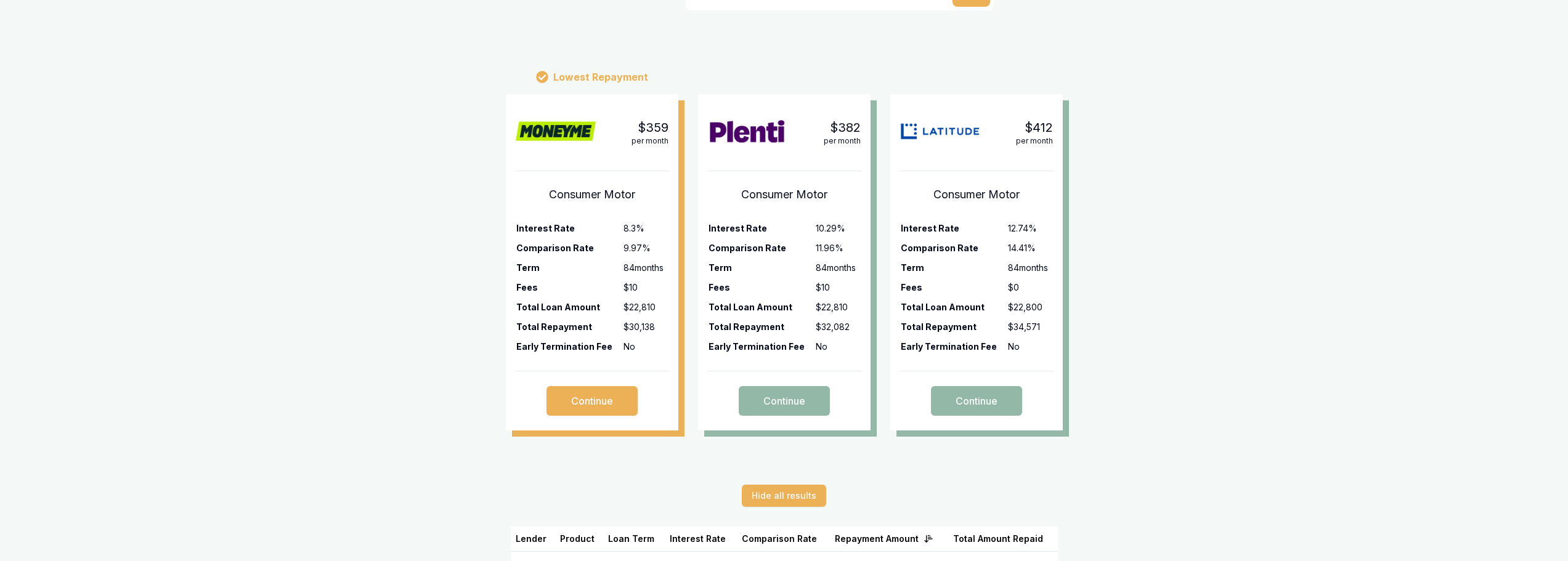
scroll to position [182, 0]
